Goal: Task Accomplishment & Management: Complete application form

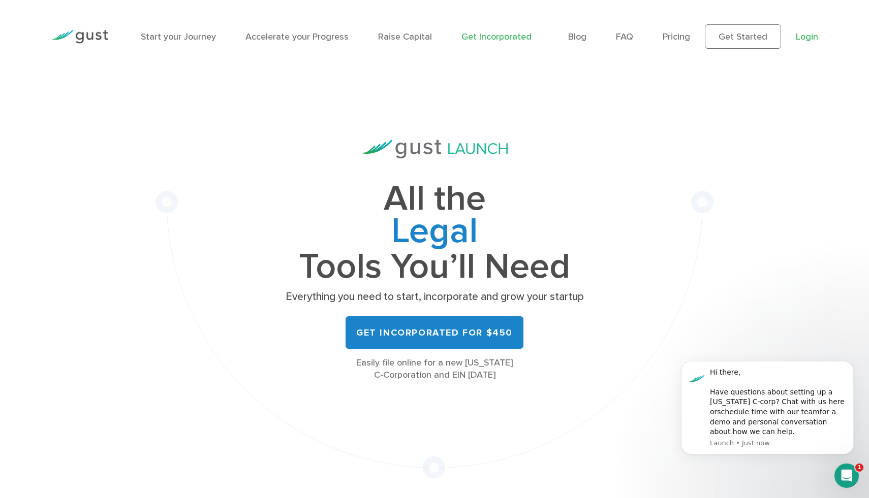
click at [804, 36] on link "Login" at bounding box center [806, 36] width 22 height 11
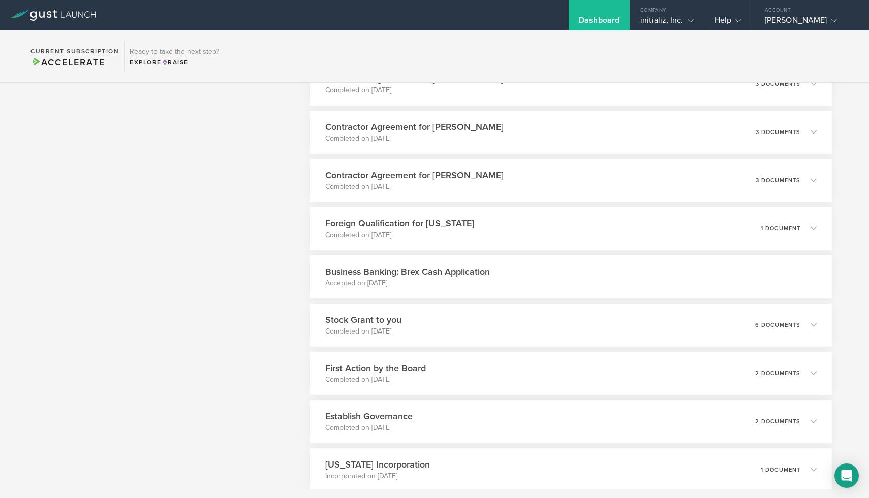
scroll to position [690, 0]
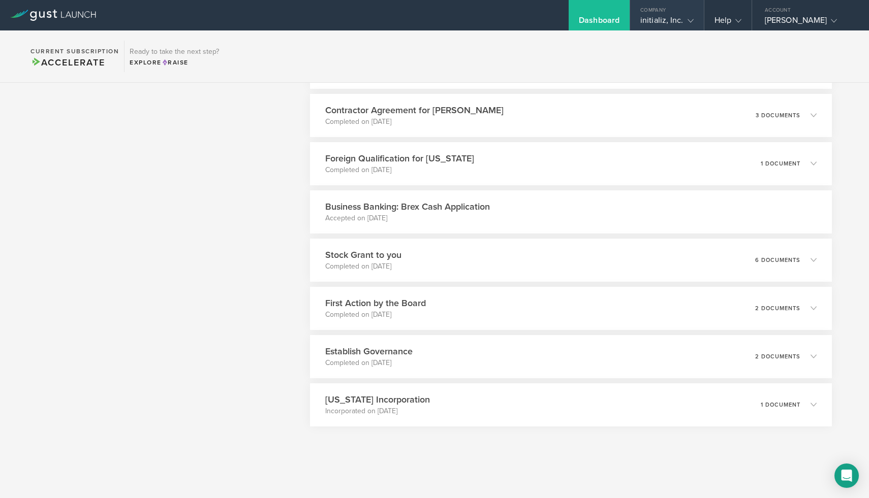
click at [685, 23] on gust-icon at bounding box center [688, 20] width 10 height 10
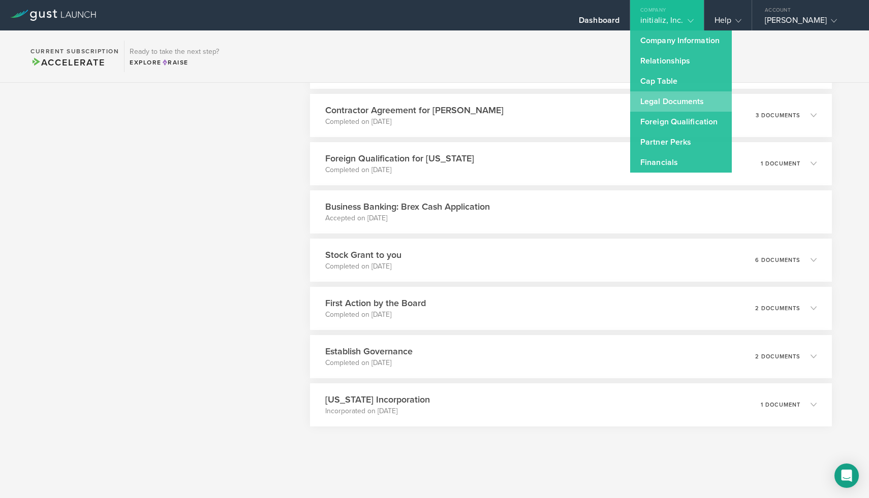
click at [670, 101] on link "Legal Documents" at bounding box center [681, 101] width 102 height 20
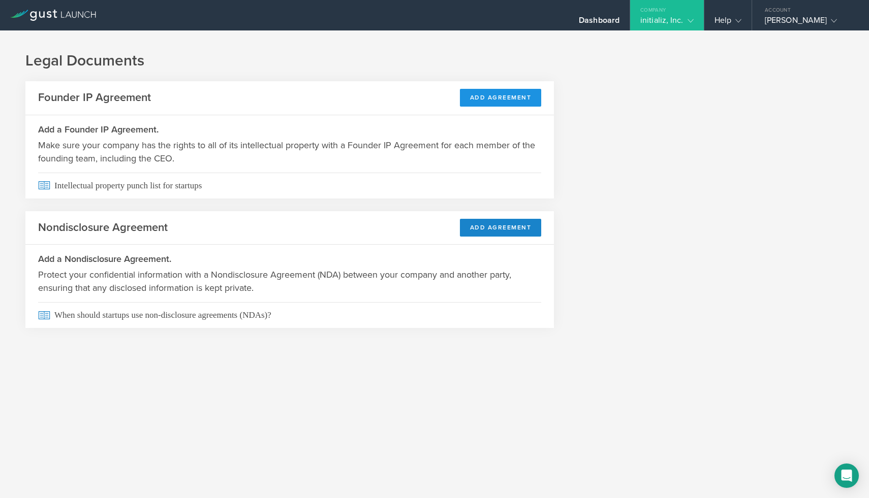
click at [485, 98] on button "Add Agreement" at bounding box center [501, 98] width 82 height 18
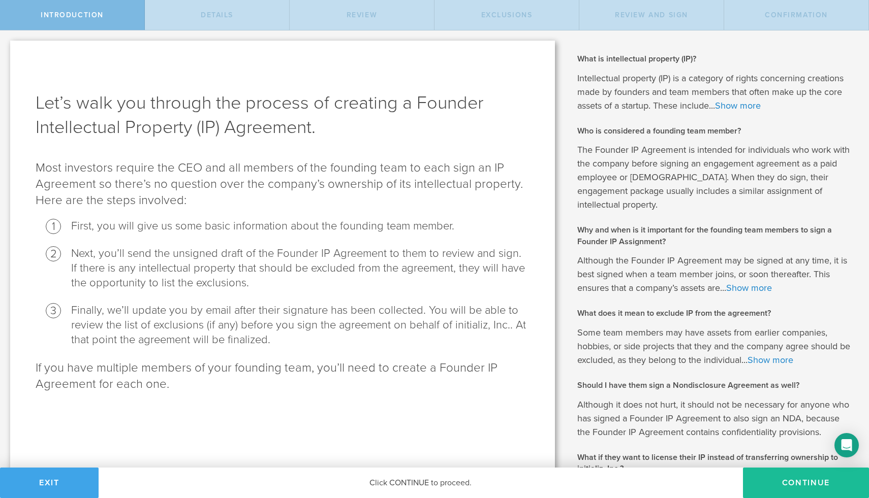
click at [55, 486] on button "Exit" at bounding box center [49, 483] width 99 height 30
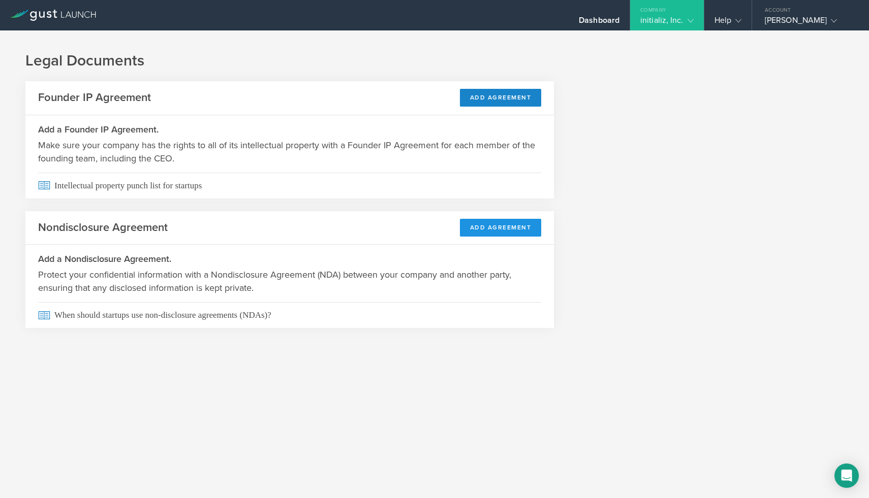
click at [498, 230] on button "Add Agreement" at bounding box center [501, 228] width 82 height 18
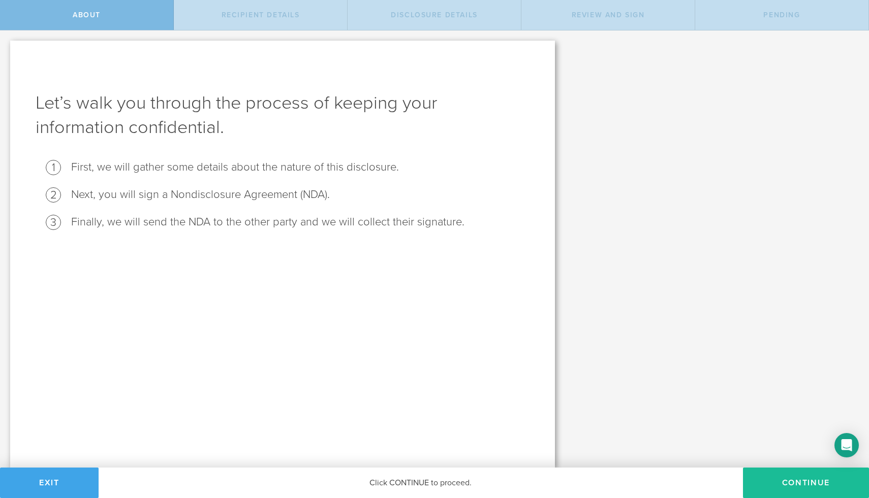
click at [52, 483] on button "Exit" at bounding box center [49, 483] width 99 height 30
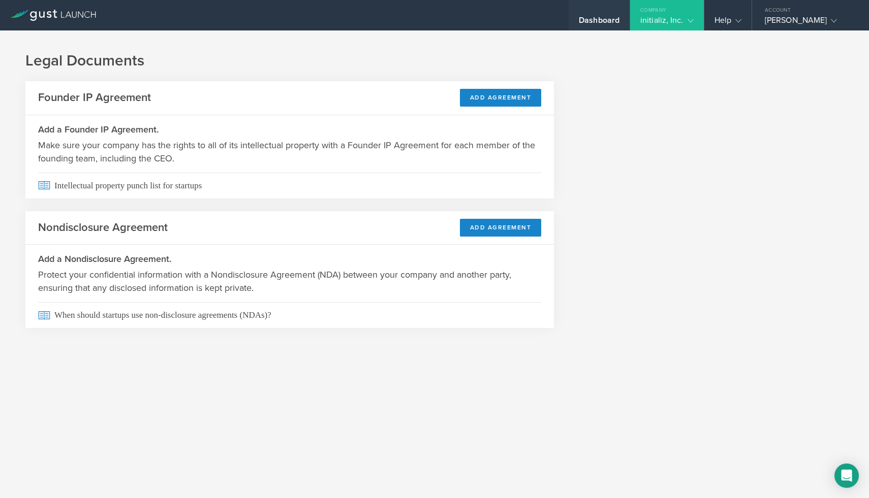
click at [595, 19] on div "Dashboard" at bounding box center [599, 22] width 41 height 15
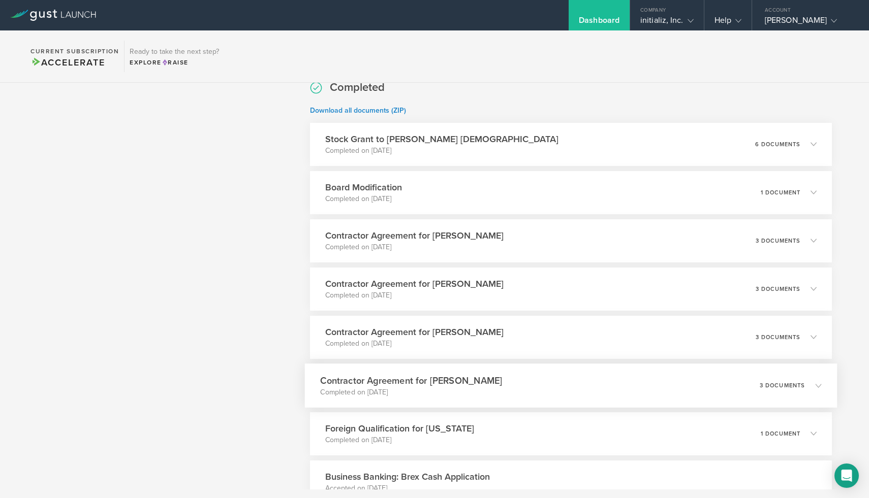
scroll to position [599, 0]
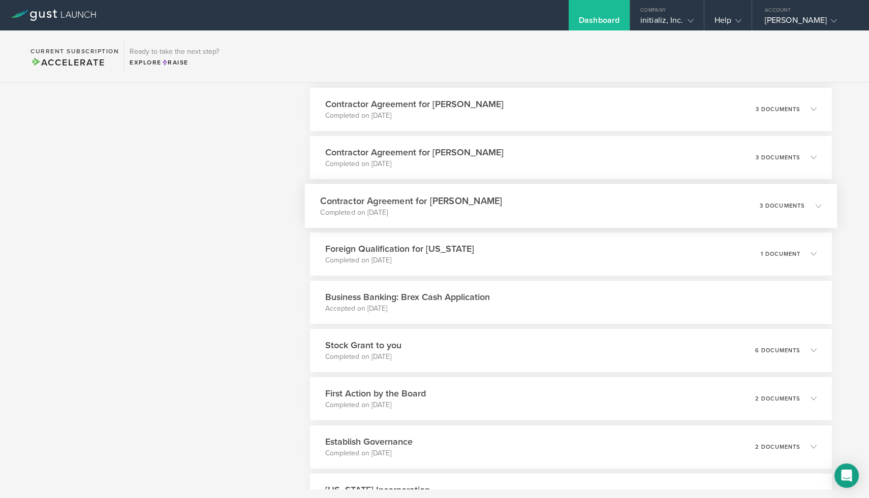
click at [405, 203] on h3 "Contractor Agreement for Anilkumar Bhatia" at bounding box center [411, 201] width 182 height 14
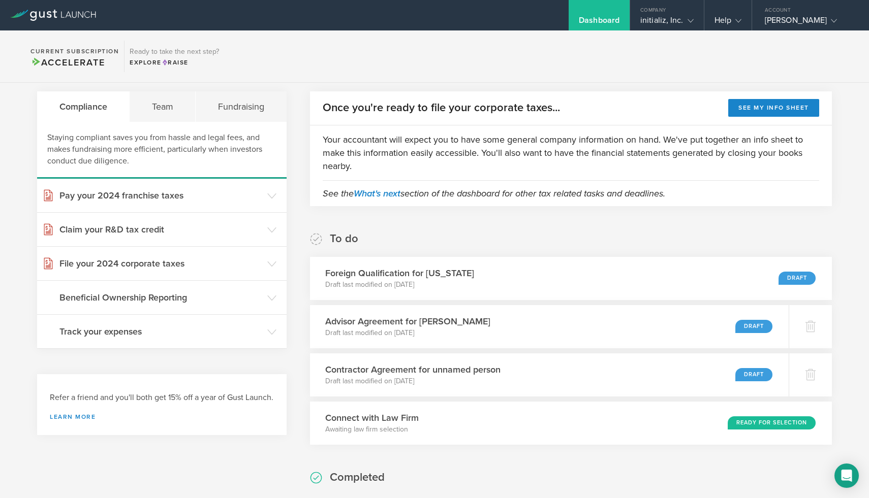
scroll to position [0, 0]
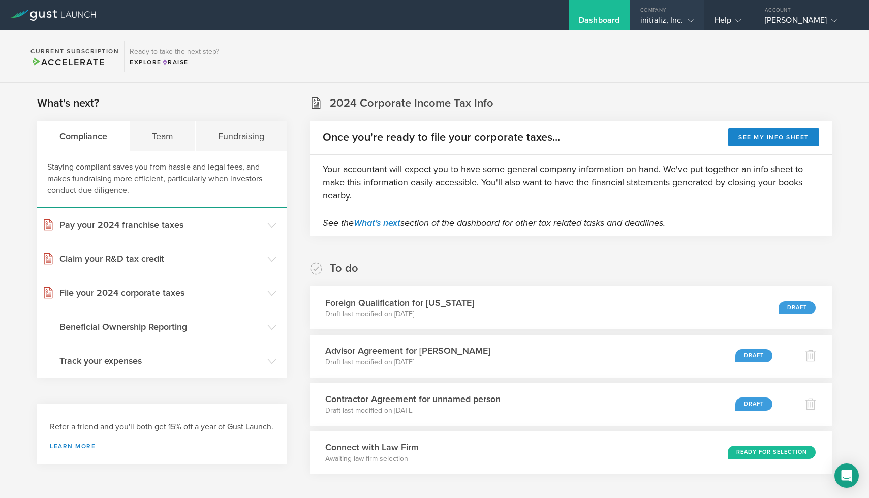
click at [674, 22] on div "initializ, Inc." at bounding box center [666, 22] width 53 height 15
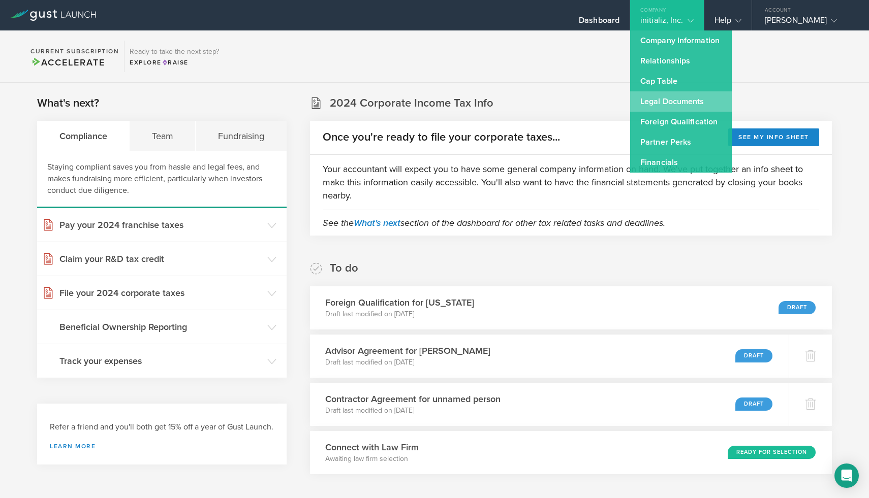
click at [673, 99] on link "Legal Documents" at bounding box center [681, 101] width 102 height 20
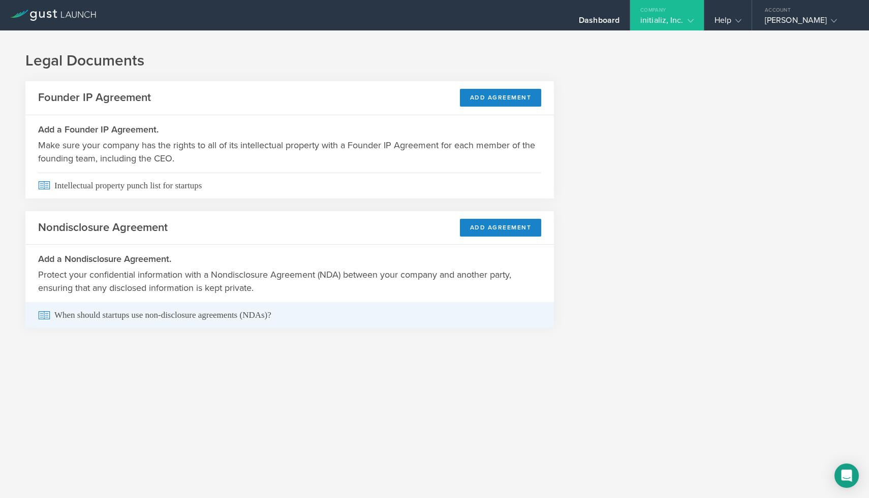
click at [83, 319] on span "When should startups use non-disclosure agreements (NDAs)?" at bounding box center [289, 315] width 503 height 26
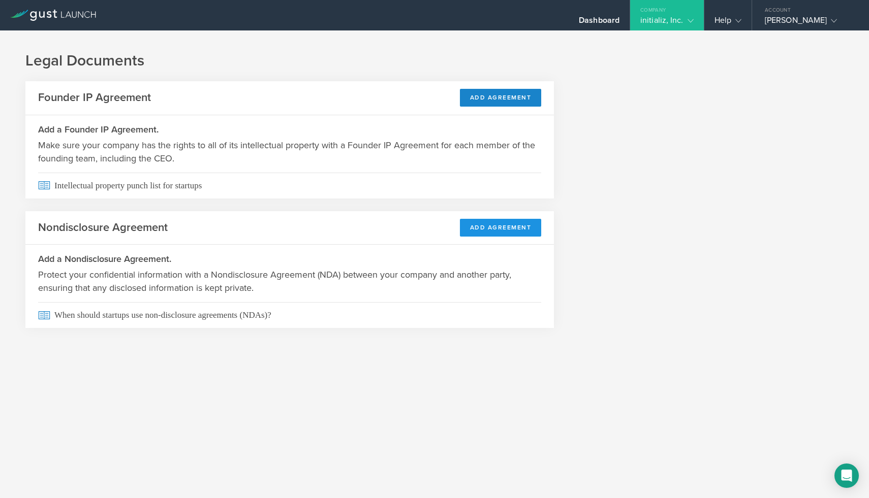
click at [488, 230] on button "Add Agreement" at bounding box center [501, 228] width 82 height 18
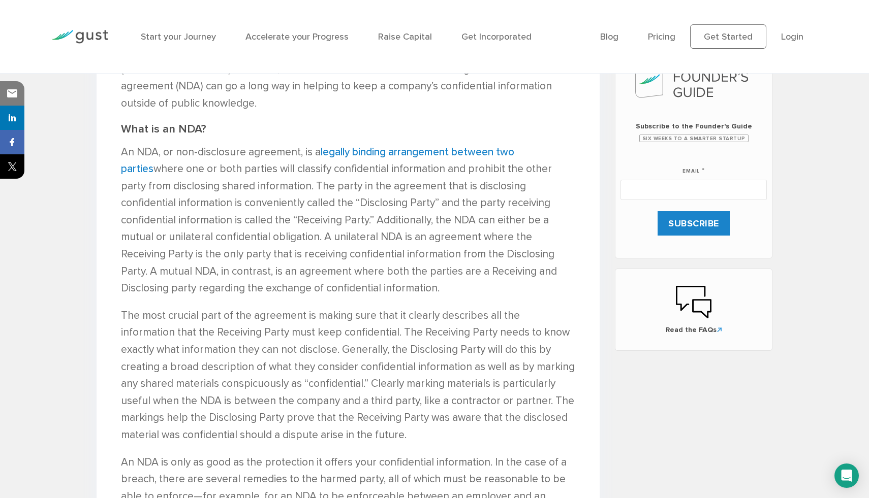
scroll to position [478, 0]
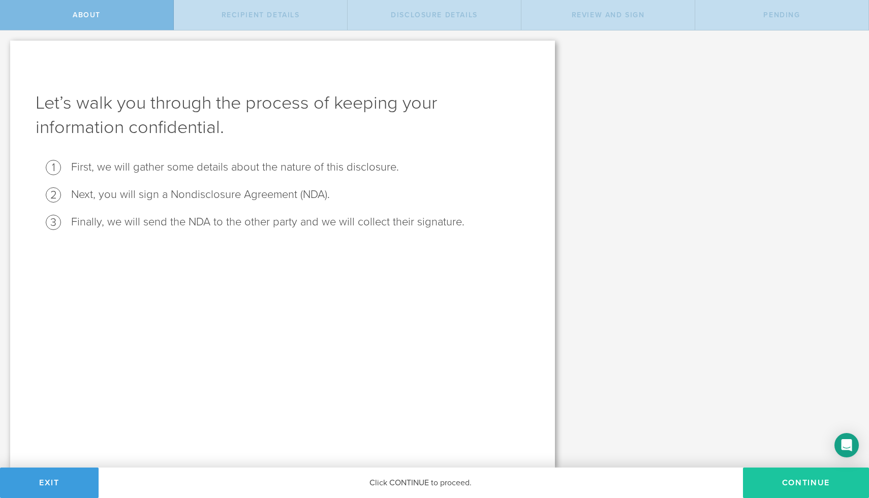
click at [778, 483] on button "Continue" at bounding box center [806, 483] width 126 height 30
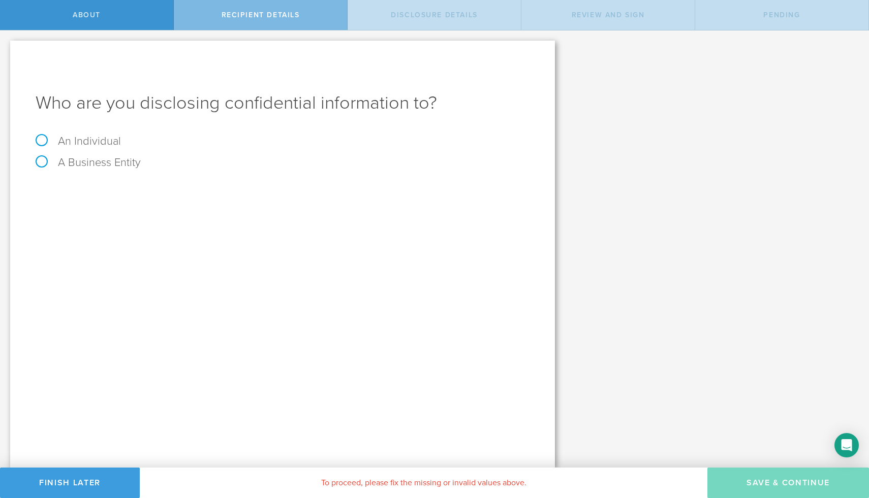
click at [79, 139] on label "An Individual" at bounding box center [78, 141] width 85 height 13
click at [7, 47] on input "An Individual" at bounding box center [3, 38] width 7 height 16
radio input "true"
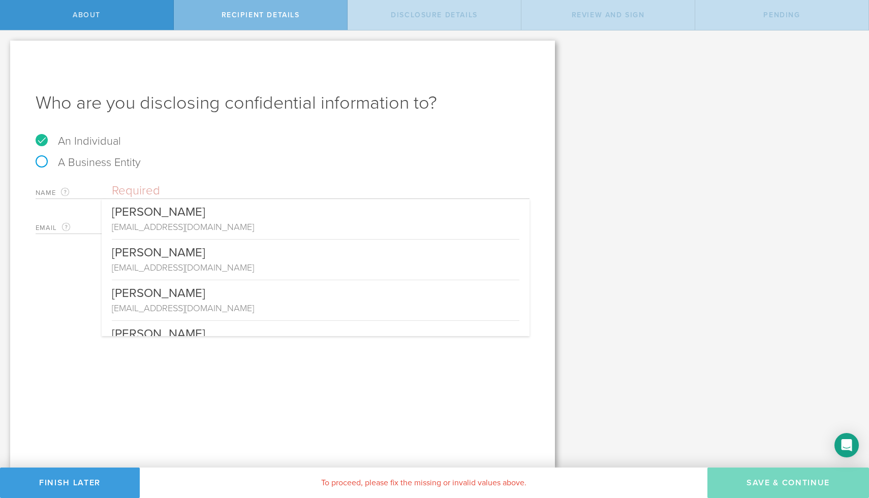
click at [146, 186] on input "text" at bounding box center [321, 190] width 418 height 15
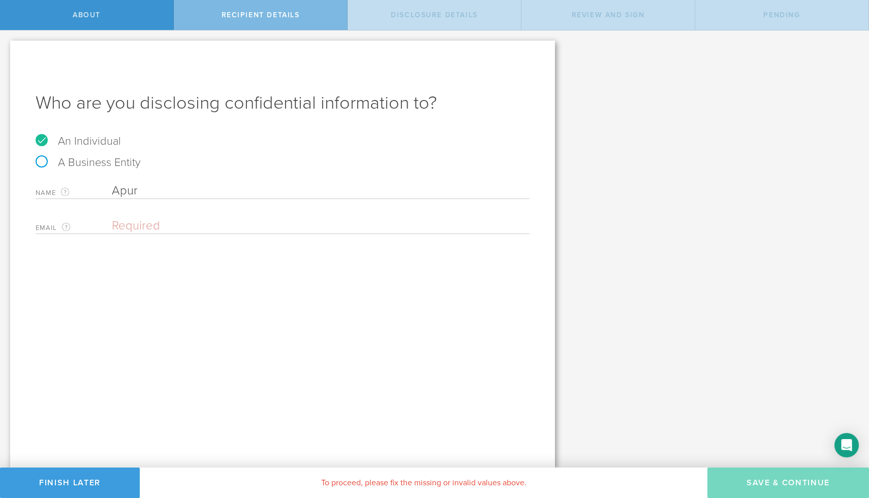
type input "Apur"
click at [149, 229] on input "email" at bounding box center [318, 225] width 412 height 15
paste input "[PERSON_NAME][EMAIL_ADDRESS]"
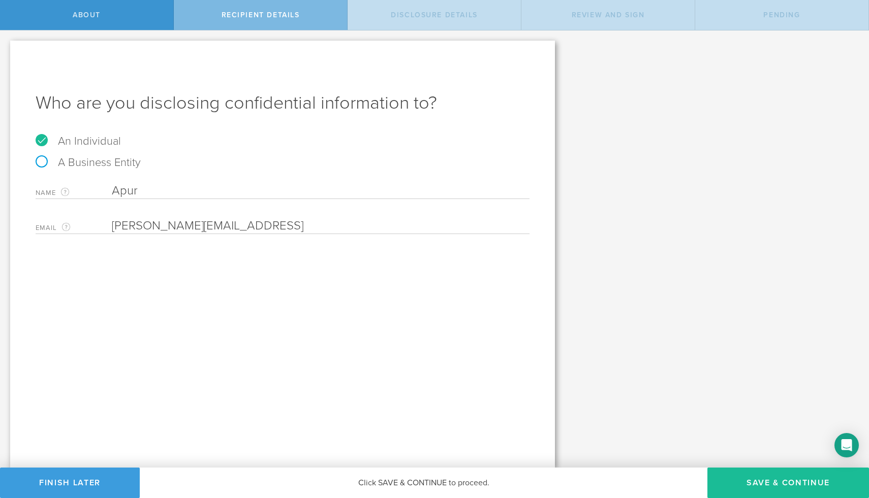
type input "[PERSON_NAME][EMAIL_ADDRESS]"
click at [171, 190] on input "Apur" at bounding box center [321, 190] width 418 height 15
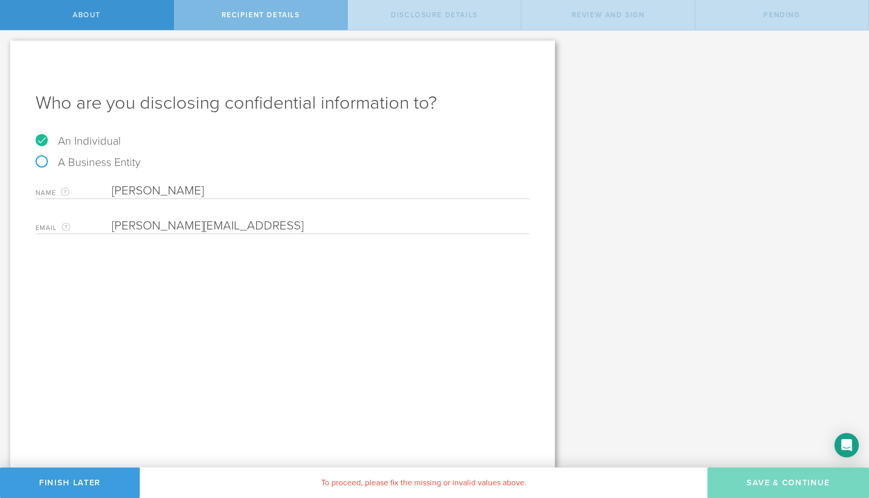
type input "[PERSON_NAME]"
click at [337, 384] on div "Who are you disclosing confidential information to? An Individual A Business En…" at bounding box center [282, 254] width 545 height 427
click at [210, 222] on input "email" at bounding box center [318, 225] width 412 height 15
paste input "[PERSON_NAME][EMAIL_ADDRESS]"
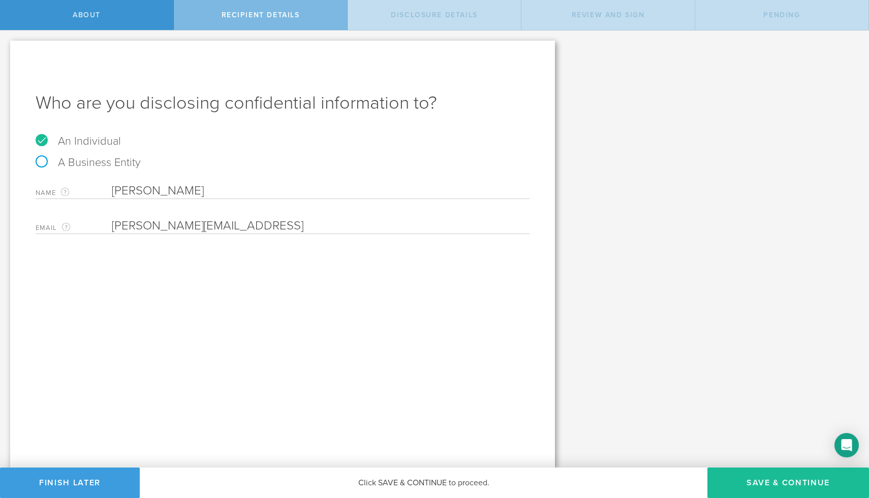
type input "[PERSON_NAME][EMAIL_ADDRESS]"
click at [323, 385] on div "Who are you disclosing confidential information to? An Individual A Business En…" at bounding box center [282, 254] width 545 height 427
click at [790, 480] on button "Save & Continue" at bounding box center [788, 483] width 162 height 30
select select "string:5 years"
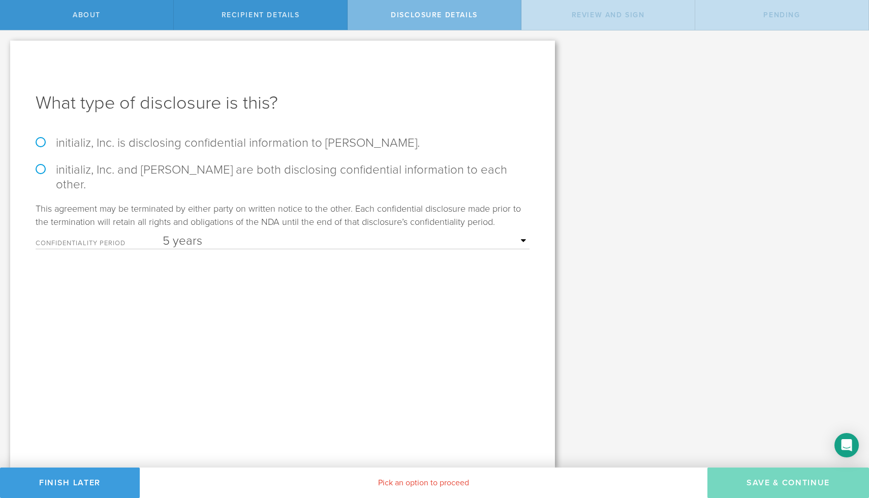
click at [42, 142] on label "initializ, Inc. is disclosing confidential information to Apurva Vadera." at bounding box center [283, 143] width 494 height 15
click at [7, 52] on input "initializ, Inc. is disclosing confidential information to Apurva Vadera." at bounding box center [3, 40] width 7 height 21
radio input "true"
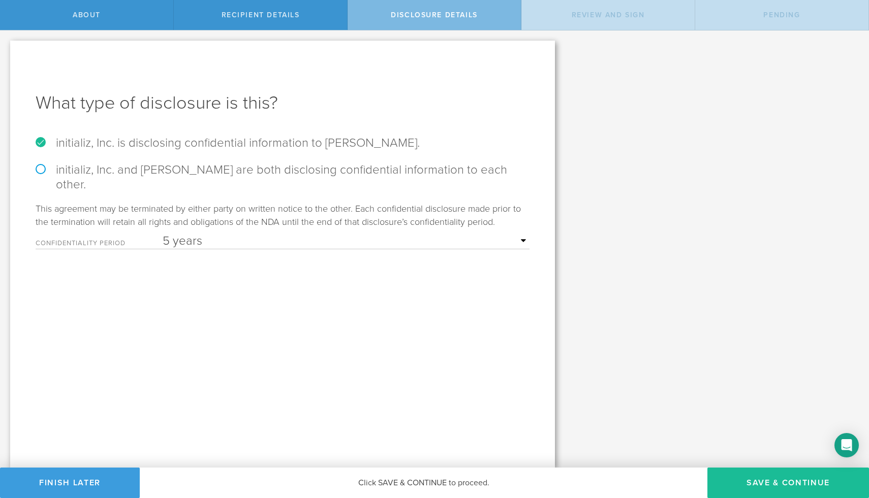
click at [522, 234] on select "1 year 2 years 3 years 4 years 5 years" at bounding box center [346, 241] width 367 height 15
click at [773, 482] on button "Save & Continue" at bounding box center [788, 483] width 162 height 30
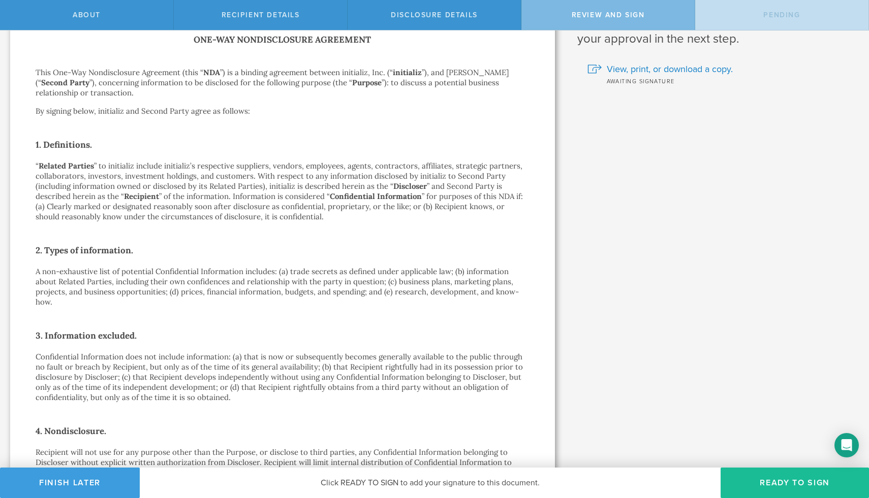
scroll to position [22, 0]
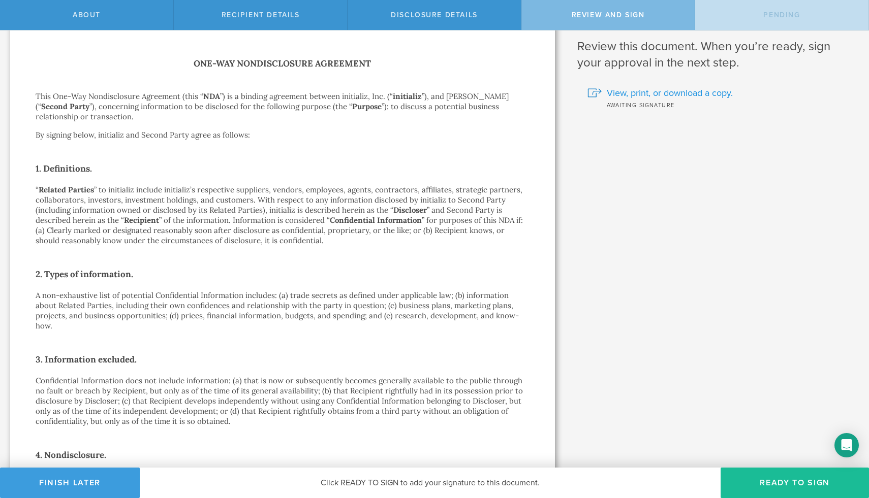
click at [650, 93] on span "View, print, or download a copy." at bounding box center [669, 92] width 126 height 13
click at [779, 481] on button "Ready to Sign" at bounding box center [794, 483] width 148 height 30
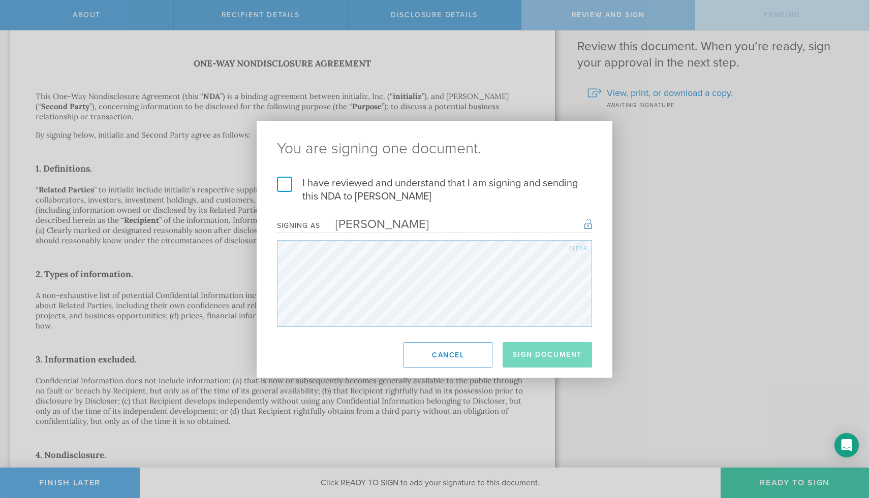
click at [287, 187] on label "I have reviewed and understand that I am signing and sending this NDA to Apurva…" at bounding box center [434, 190] width 315 height 26
click at [0, 0] on input "I have reviewed and understand that I am signing and sending this NDA to Apurva…" at bounding box center [0, 0] width 0 height 0
click at [540, 346] on button "Sign Document" at bounding box center [546, 354] width 89 height 25
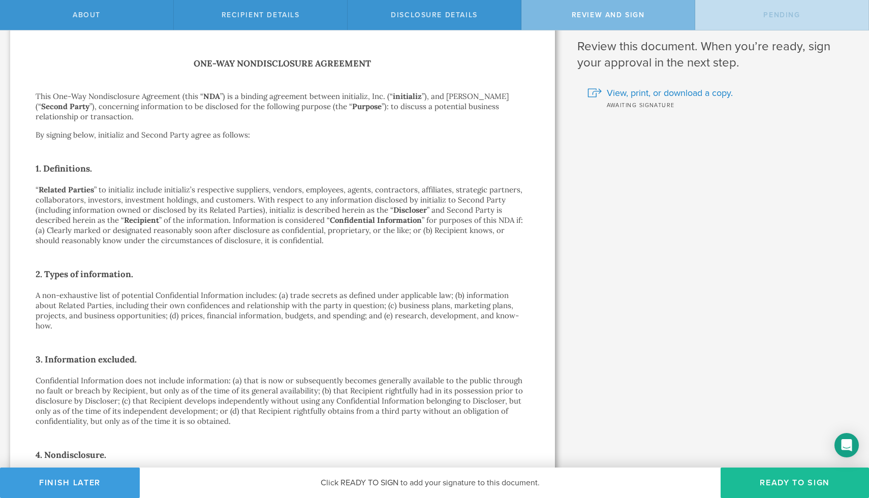
scroll to position [0, 0]
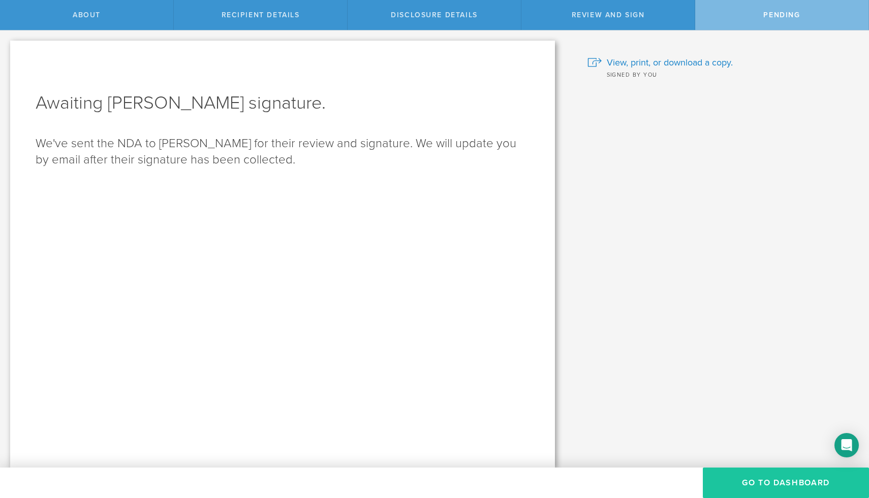
click at [774, 484] on button "Go to dashboard" at bounding box center [785, 483] width 166 height 30
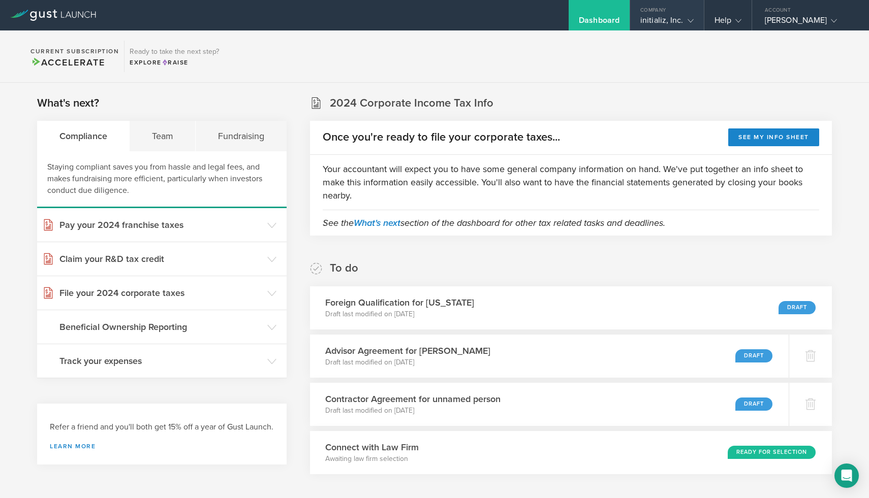
click at [673, 18] on div "initializ, Inc." at bounding box center [666, 22] width 53 height 15
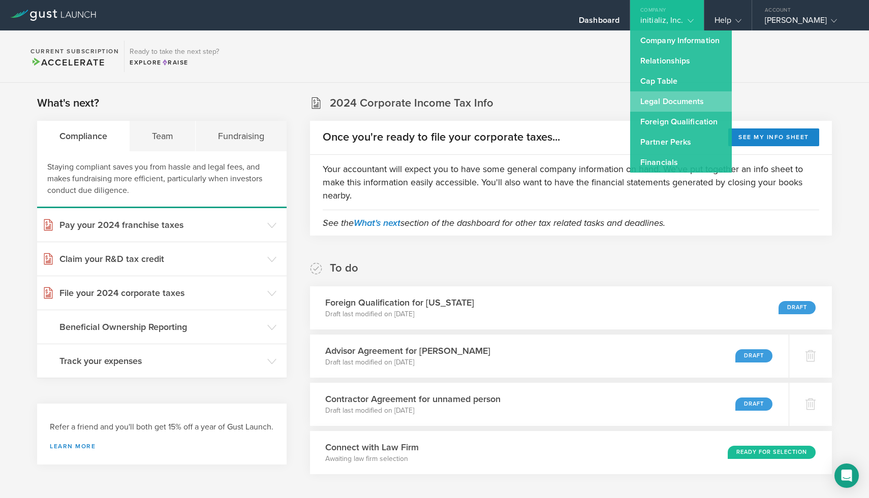
click at [669, 106] on link "Legal Documents" at bounding box center [681, 101] width 102 height 20
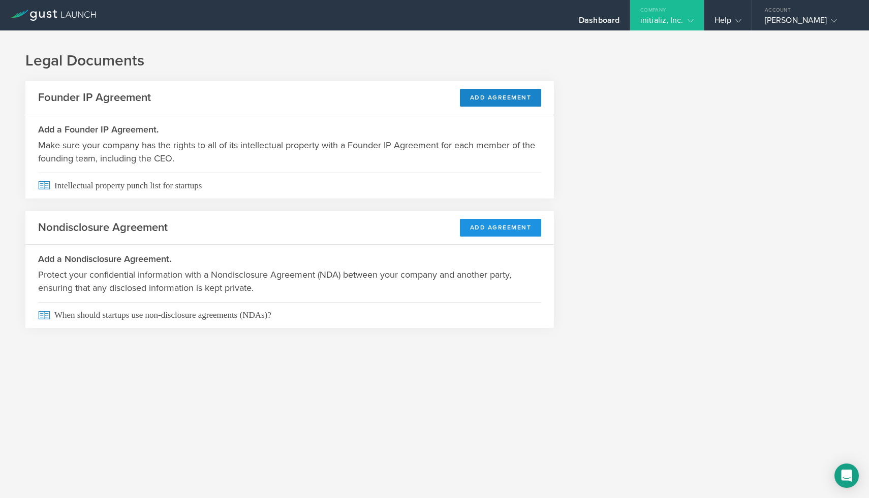
click at [483, 230] on button "Add Agreement" at bounding box center [501, 228] width 82 height 18
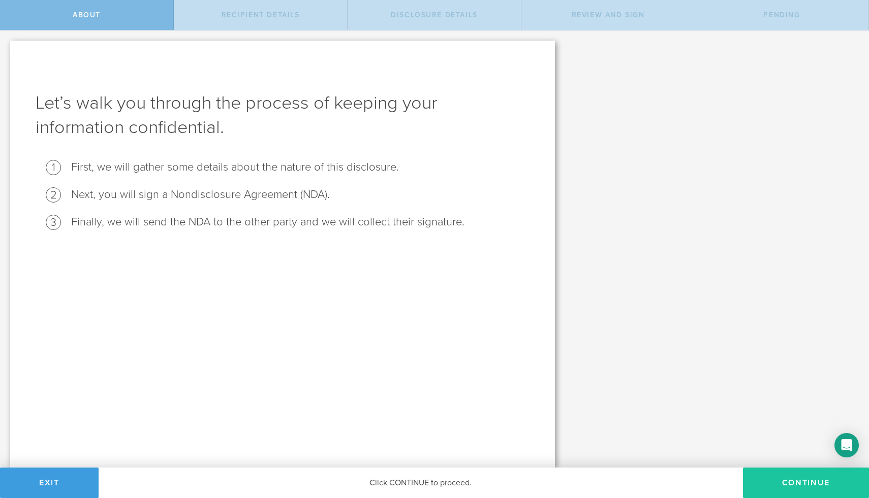
click at [819, 487] on button "Continue" at bounding box center [806, 483] width 126 height 30
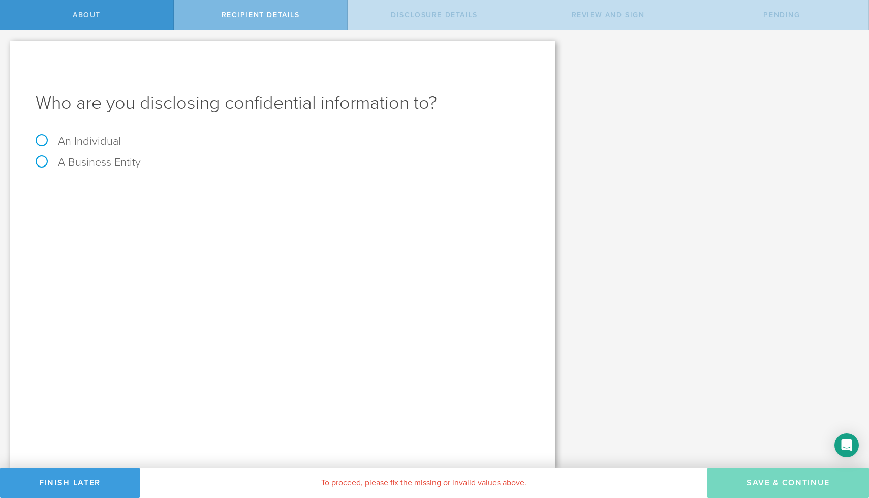
click at [92, 143] on label "An Individual" at bounding box center [78, 141] width 85 height 13
click at [7, 47] on input "An Individual" at bounding box center [3, 38] width 7 height 16
radio input "true"
click at [176, 185] on input "text" at bounding box center [321, 190] width 418 height 15
type input "[PERSON_NAME]"
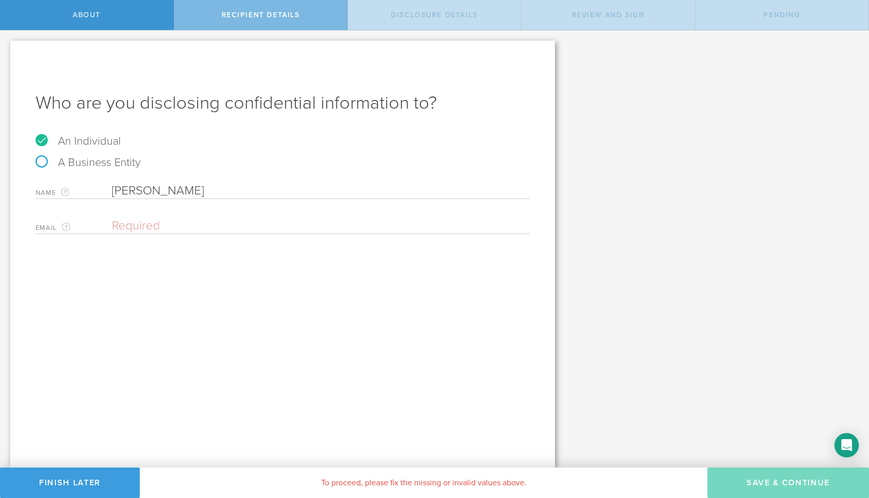
drag, startPoint x: 206, startPoint y: 191, endPoint x: 94, endPoint y: 191, distance: 111.2
click at [94, 191] on div "Name The first and last name of the person that you are disclosing confidential…" at bounding box center [283, 188] width 494 height 21
click at [161, 215] on div "Email The email address of the person that you are disclosing confidential info…" at bounding box center [283, 223] width 494 height 21
click at [141, 221] on input "email" at bounding box center [318, 225] width 412 height 15
paste input "[PERSON_NAME][EMAIL_ADDRESS][PERSON_NAME][DOMAIN_NAME]"
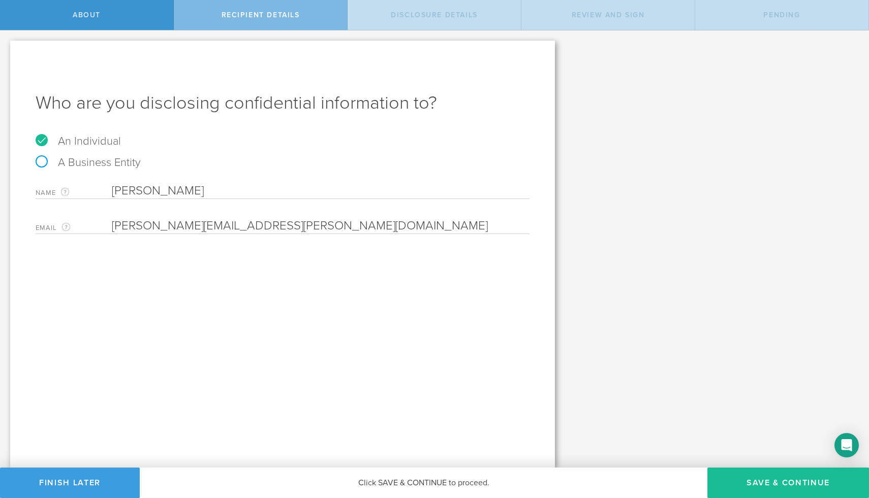
type input "[PERSON_NAME][EMAIL_ADDRESS][PERSON_NAME][DOMAIN_NAME]"
click at [255, 302] on div "Who are you disclosing confidential information to? An Individual A Business En…" at bounding box center [282, 254] width 545 height 427
click at [780, 482] on button "Save & Continue" at bounding box center [788, 483] width 162 height 30
select select "string:5 years"
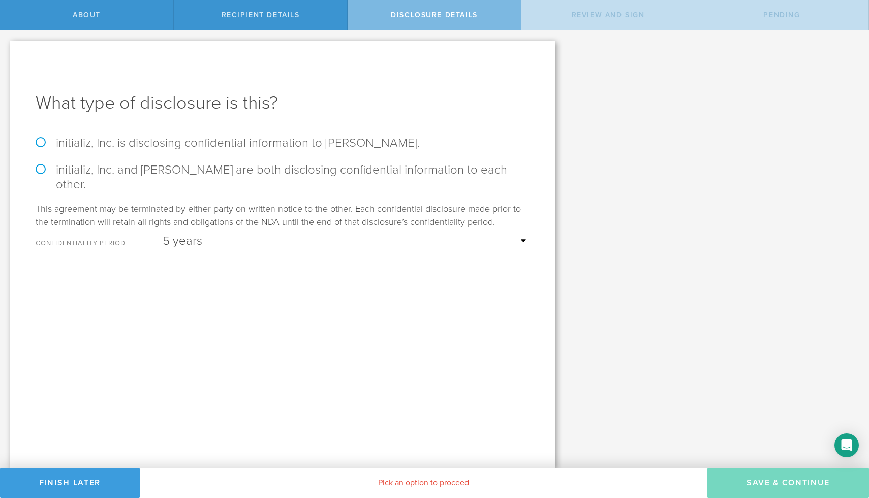
click at [205, 139] on label "initializ, Inc. is disclosing confidential information to [PERSON_NAME]." at bounding box center [283, 143] width 494 height 15
click at [7, 52] on input "initializ, Inc. is disclosing confidential information to [PERSON_NAME]." at bounding box center [3, 40] width 7 height 21
radio input "true"
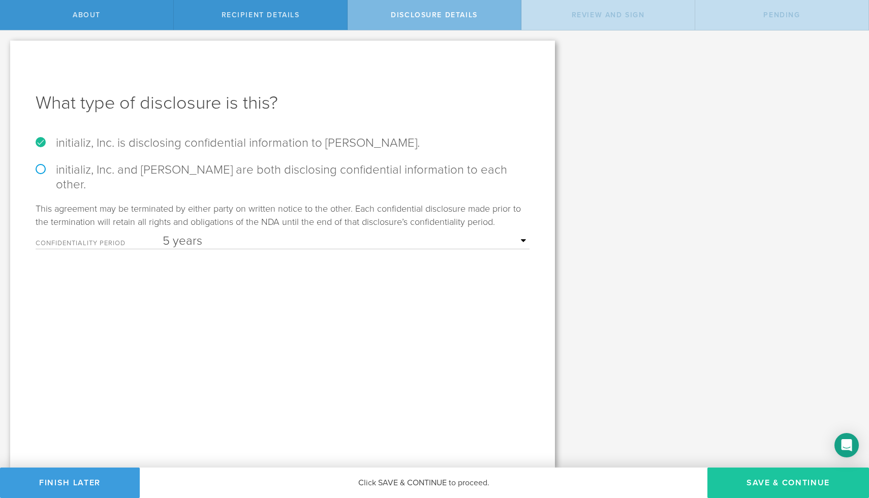
click at [774, 485] on button "Save & Continue" at bounding box center [788, 483] width 162 height 30
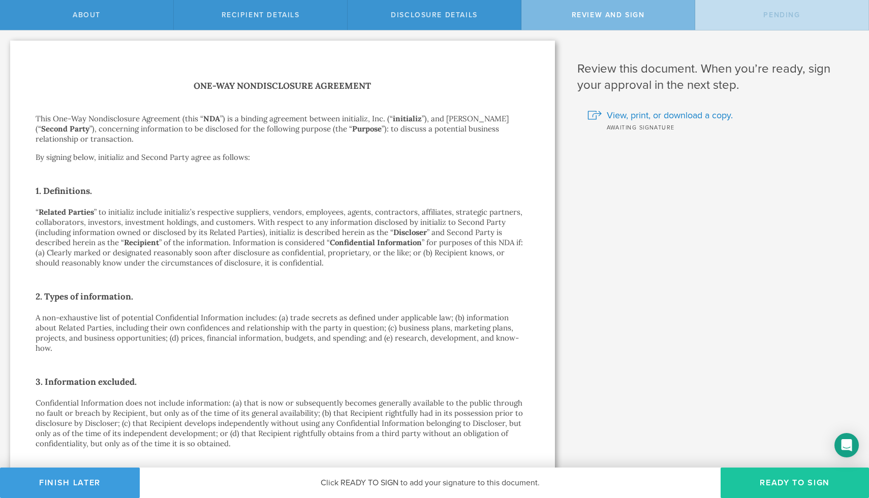
click at [780, 485] on button "Ready to Sign" at bounding box center [794, 483] width 148 height 30
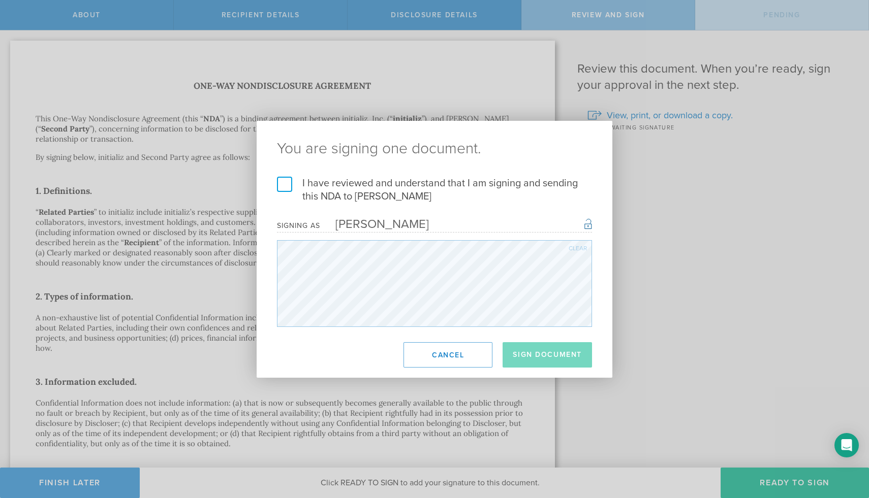
click at [283, 184] on label "I have reviewed and understand that I am signing and sending this NDA to [PERSO…" at bounding box center [434, 190] width 315 height 26
click at [0, 0] on input "I have reviewed and understand that I am signing and sending this NDA to [PERSO…" at bounding box center [0, 0] width 0 height 0
click at [542, 364] on button "Sign Document" at bounding box center [546, 354] width 89 height 25
